Goal: Task Accomplishment & Management: Use online tool/utility

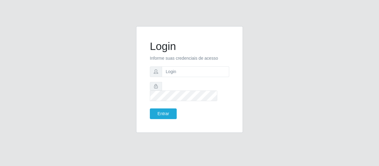
type input "[EMAIL_ADDRESS][DOMAIN_NAME]"
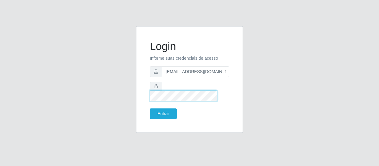
click at [150, 109] on button "Entrar" at bounding box center [163, 114] width 27 height 11
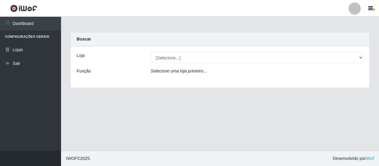
drag, startPoint x: 187, startPoint y: 51, endPoint x: 185, endPoint y: 58, distance: 7.0
click at [186, 54] on div "Loja [Selecione...] SuperFácil Atacado - São Gonçalo do Amarante Função Selecio…" at bounding box center [220, 67] width 299 height 42
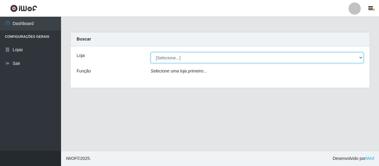
click at [183, 59] on select "[Selecione...] SuperFácil Atacado - São Gonçalo do Amarante" at bounding box center [257, 58] width 213 height 11
select select "408"
click at [151, 53] on select "[Selecione...] SuperFácil Atacado - São Gonçalo do Amarante" at bounding box center [257, 58] width 213 height 11
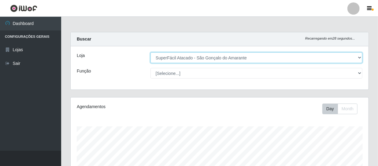
scroll to position [127, 298]
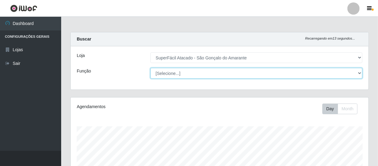
click at [181, 76] on select "[Selecione...] Auxiliar de Estacionamento Auxiliar de Estacionamento + Auxiliar…" at bounding box center [256, 73] width 212 height 11
click at [181, 77] on select "[Selecione...] Auxiliar de Estacionamento Auxiliar de Estacionamento + Auxiliar…" at bounding box center [256, 73] width 212 height 11
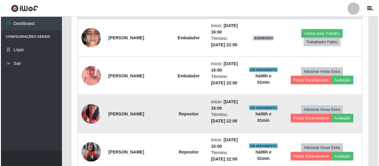
scroll to position [250, 0]
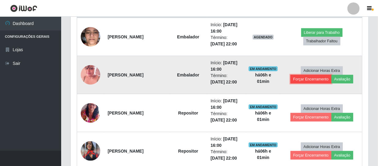
click at [318, 80] on button "Forçar Encerramento" at bounding box center [310, 79] width 41 height 9
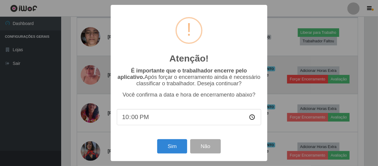
scroll to position [127, 295]
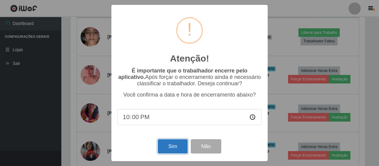
click at [170, 145] on button "Sim" at bounding box center [173, 147] width 30 height 14
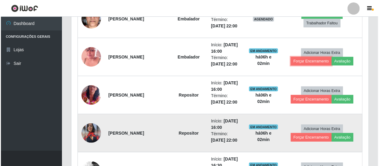
scroll to position [278, 0]
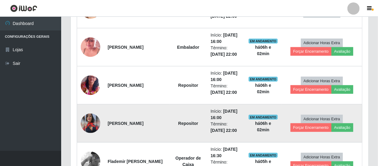
click at [90, 115] on img at bounding box center [91, 124] width 20 height 20
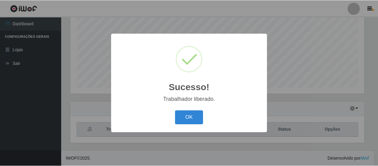
scroll to position [130, 0]
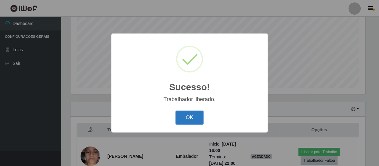
click at [190, 122] on button "OK" at bounding box center [190, 118] width 28 height 14
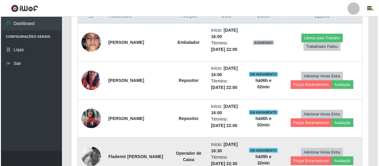
scroll to position [269, 0]
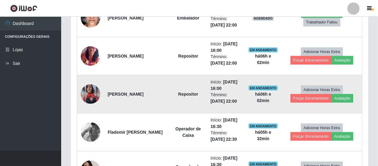
click at [93, 98] on img at bounding box center [91, 95] width 20 height 20
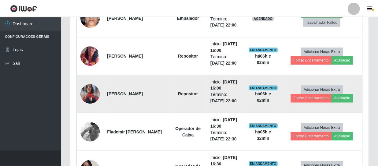
scroll to position [127, 295]
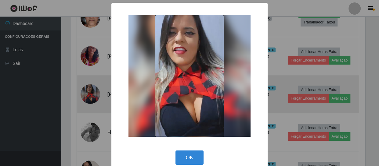
click at [93, 98] on div "× OK Cancel" at bounding box center [189, 83] width 379 height 166
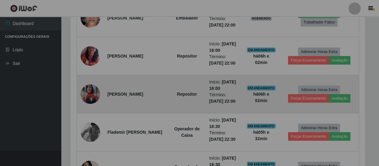
scroll to position [127, 298]
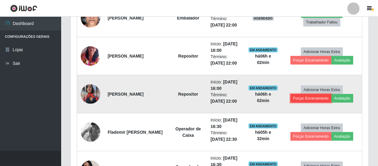
click at [315, 101] on button "Forçar Encerramento" at bounding box center [310, 98] width 41 height 9
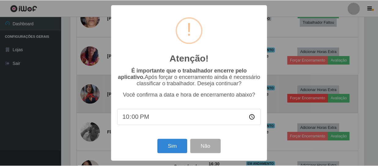
scroll to position [127, 295]
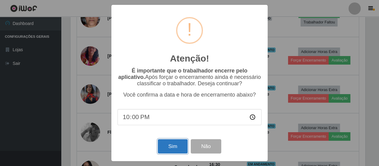
click at [179, 148] on button "Sim" at bounding box center [173, 147] width 30 height 14
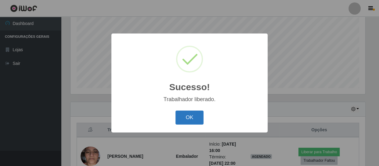
click at [191, 122] on button "OK" at bounding box center [190, 118] width 28 height 14
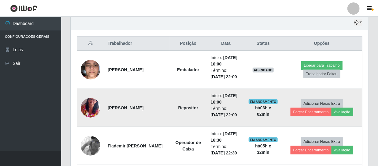
scroll to position [227, 0]
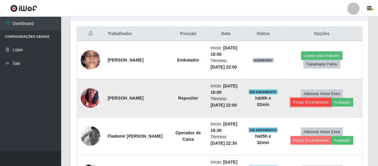
click at [314, 102] on button "Forçar Encerramento" at bounding box center [310, 102] width 41 height 9
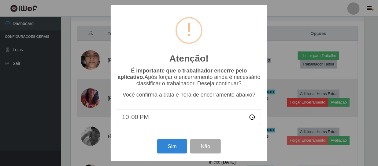
scroll to position [127, 295]
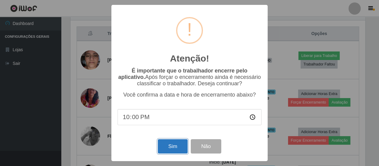
click at [174, 151] on button "Sim" at bounding box center [173, 147] width 30 height 14
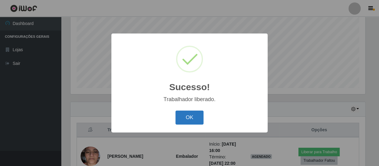
click at [183, 121] on button "OK" at bounding box center [190, 118] width 28 height 14
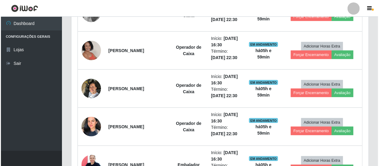
scroll to position [300, 0]
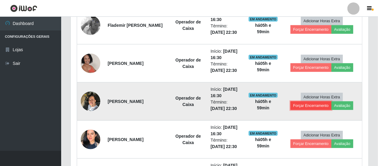
click at [330, 105] on button "Forçar Encerramento" at bounding box center [310, 106] width 41 height 9
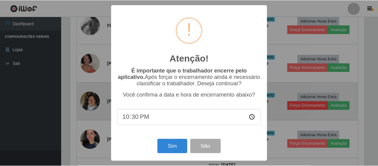
scroll to position [127, 295]
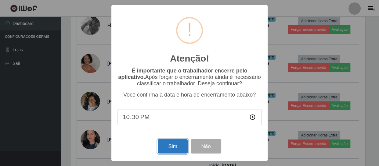
click at [178, 147] on button "Sim" at bounding box center [173, 147] width 30 height 14
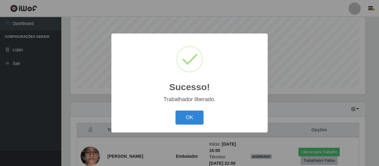
click at [187, 110] on div "OK Cancel" at bounding box center [190, 117] width 144 height 17
click at [186, 118] on button "OK" at bounding box center [190, 118] width 28 height 14
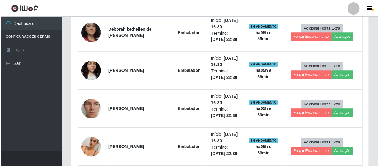
scroll to position [512, 0]
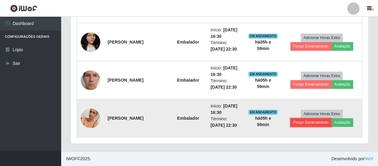
click at [315, 126] on button "Forçar Encerramento" at bounding box center [310, 123] width 41 height 9
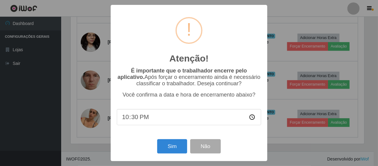
scroll to position [127, 295]
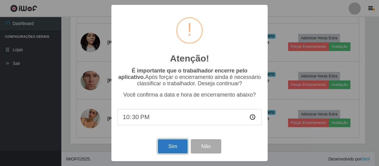
click at [171, 149] on button "Sim" at bounding box center [173, 147] width 30 height 14
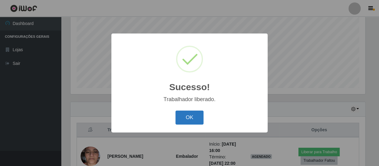
click at [190, 118] on button "OK" at bounding box center [190, 118] width 28 height 14
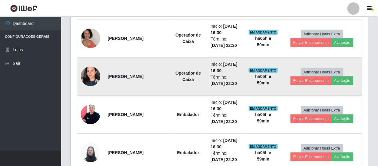
scroll to position [352, 0]
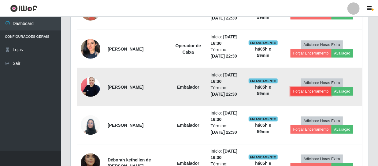
click at [309, 93] on button "Forçar Encerramento" at bounding box center [310, 91] width 41 height 9
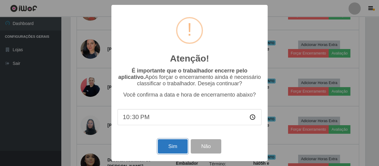
click at [171, 148] on button "Sim" at bounding box center [173, 147] width 30 height 14
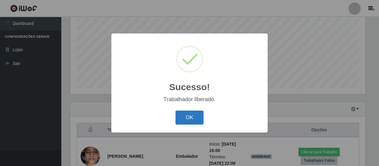
click at [198, 118] on button "OK" at bounding box center [190, 118] width 28 height 14
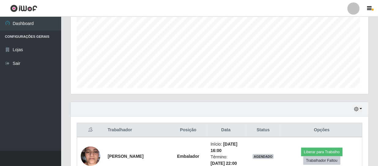
scroll to position [0, 0]
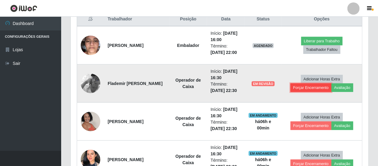
click at [308, 88] on button "Forçar Encerramento" at bounding box center [310, 88] width 41 height 9
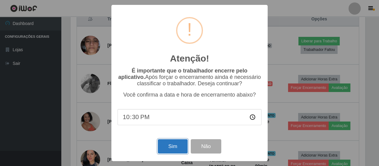
click at [182, 152] on button "Sim" at bounding box center [173, 147] width 30 height 14
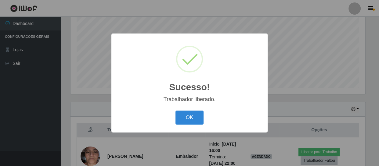
click at [189, 128] on div "Sucesso! × Trabalhador liberado. OK Cancel" at bounding box center [190, 83] width 156 height 99
click at [192, 112] on button "OK" at bounding box center [190, 118] width 28 height 14
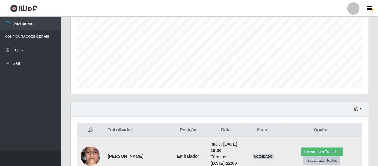
click at [92, 156] on img at bounding box center [91, 157] width 20 height 26
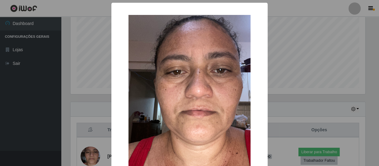
click at [286, 95] on div "× OK Cancel" at bounding box center [189, 83] width 379 height 166
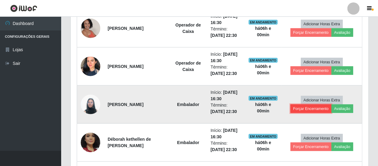
click at [313, 110] on button "Forçar Encerramento" at bounding box center [310, 109] width 41 height 9
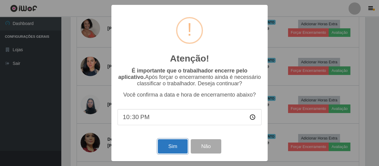
click at [181, 146] on button "Sim" at bounding box center [173, 147] width 30 height 14
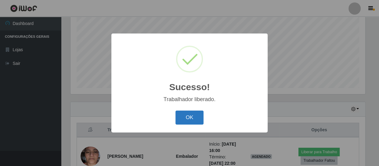
click at [196, 116] on button "OK" at bounding box center [190, 118] width 28 height 14
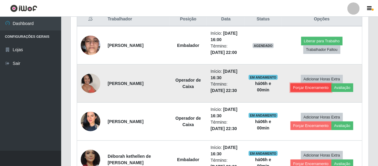
click at [316, 84] on button "Forçar Encerramento" at bounding box center [310, 88] width 41 height 9
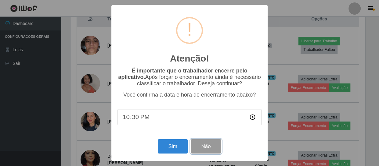
click at [206, 143] on button "Não" at bounding box center [206, 147] width 30 height 14
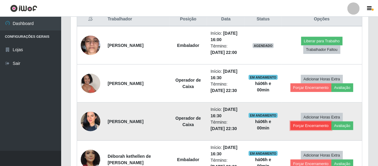
click at [310, 126] on button "Forçar Encerramento" at bounding box center [310, 126] width 41 height 9
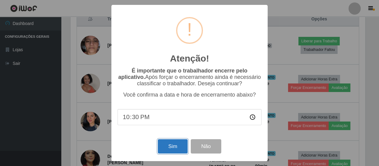
click at [177, 147] on button "Sim" at bounding box center [173, 147] width 30 height 14
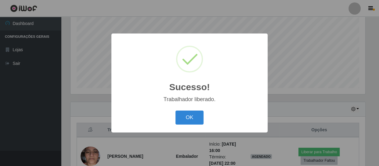
drag, startPoint x: 183, startPoint y: 124, endPoint x: 192, endPoint y: 119, distance: 10.1
click at [184, 123] on button "OK" at bounding box center [190, 118] width 28 height 14
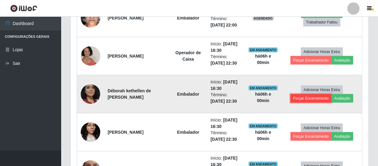
click at [305, 100] on button "Forçar Encerramento" at bounding box center [310, 98] width 41 height 9
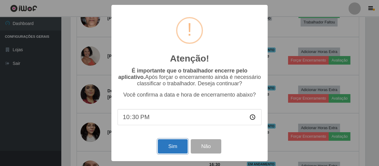
click at [169, 147] on button "Sim" at bounding box center [173, 147] width 30 height 14
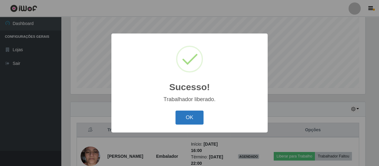
click at [188, 116] on button "OK" at bounding box center [190, 118] width 28 height 14
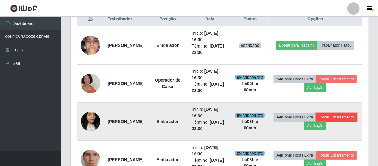
click at [318, 122] on button "Forçar Encerramento" at bounding box center [336, 117] width 41 height 9
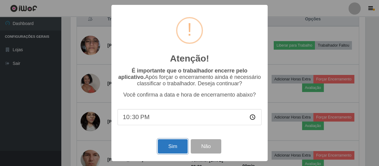
click at [170, 153] on button "Sim" at bounding box center [173, 147] width 30 height 14
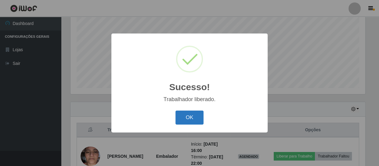
click at [185, 118] on button "OK" at bounding box center [190, 118] width 28 height 14
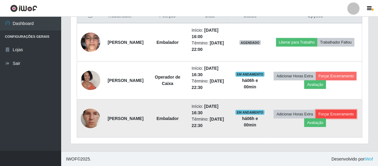
click at [316, 119] on button "Forçar Encerramento" at bounding box center [336, 114] width 41 height 9
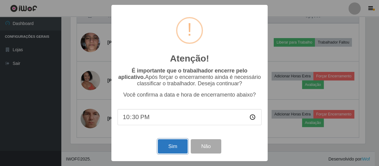
click at [175, 152] on button "Sim" at bounding box center [173, 147] width 30 height 14
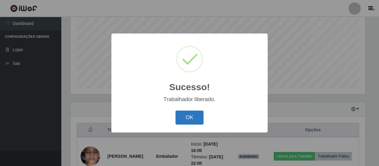
click at [190, 125] on button "OK" at bounding box center [190, 118] width 28 height 14
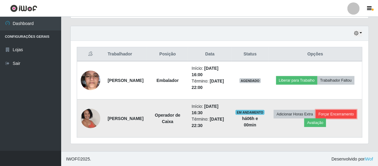
click at [316, 119] on button "Forçar Encerramento" at bounding box center [336, 114] width 41 height 9
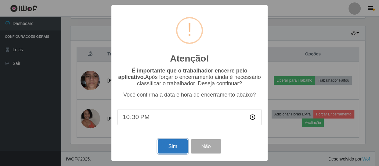
click at [180, 150] on button "Sim" at bounding box center [173, 147] width 30 height 14
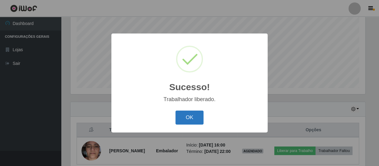
click at [190, 115] on button "OK" at bounding box center [190, 118] width 28 height 14
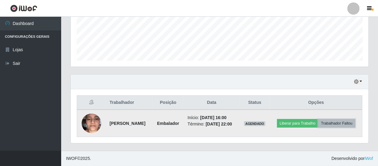
click at [318, 126] on button "Trabalhador Faltou" at bounding box center [336, 123] width 37 height 9
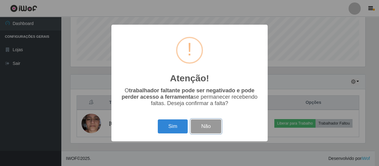
click at [205, 131] on button "Não" at bounding box center [206, 127] width 30 height 14
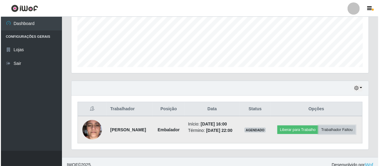
scroll to position [151, 0]
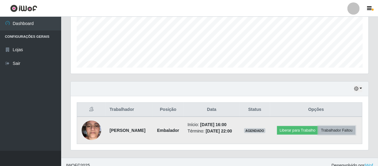
click at [331, 135] on button "Trabalhador Faltou" at bounding box center [336, 130] width 37 height 9
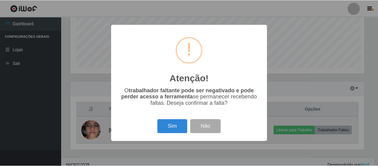
scroll to position [127, 295]
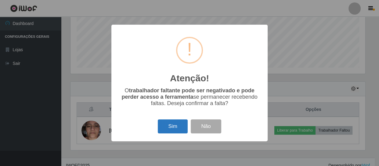
click at [173, 125] on button "Sim" at bounding box center [173, 127] width 30 height 14
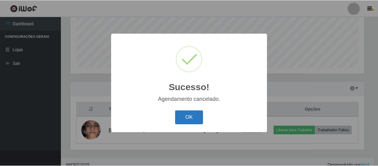
scroll to position [130, 0]
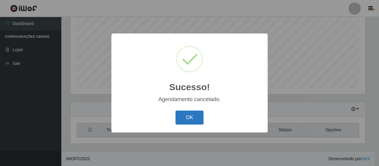
click at [191, 119] on button "OK" at bounding box center [190, 118] width 28 height 14
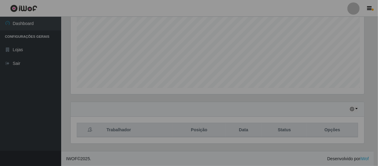
scroll to position [127, 298]
